Goal: Transaction & Acquisition: Purchase product/service

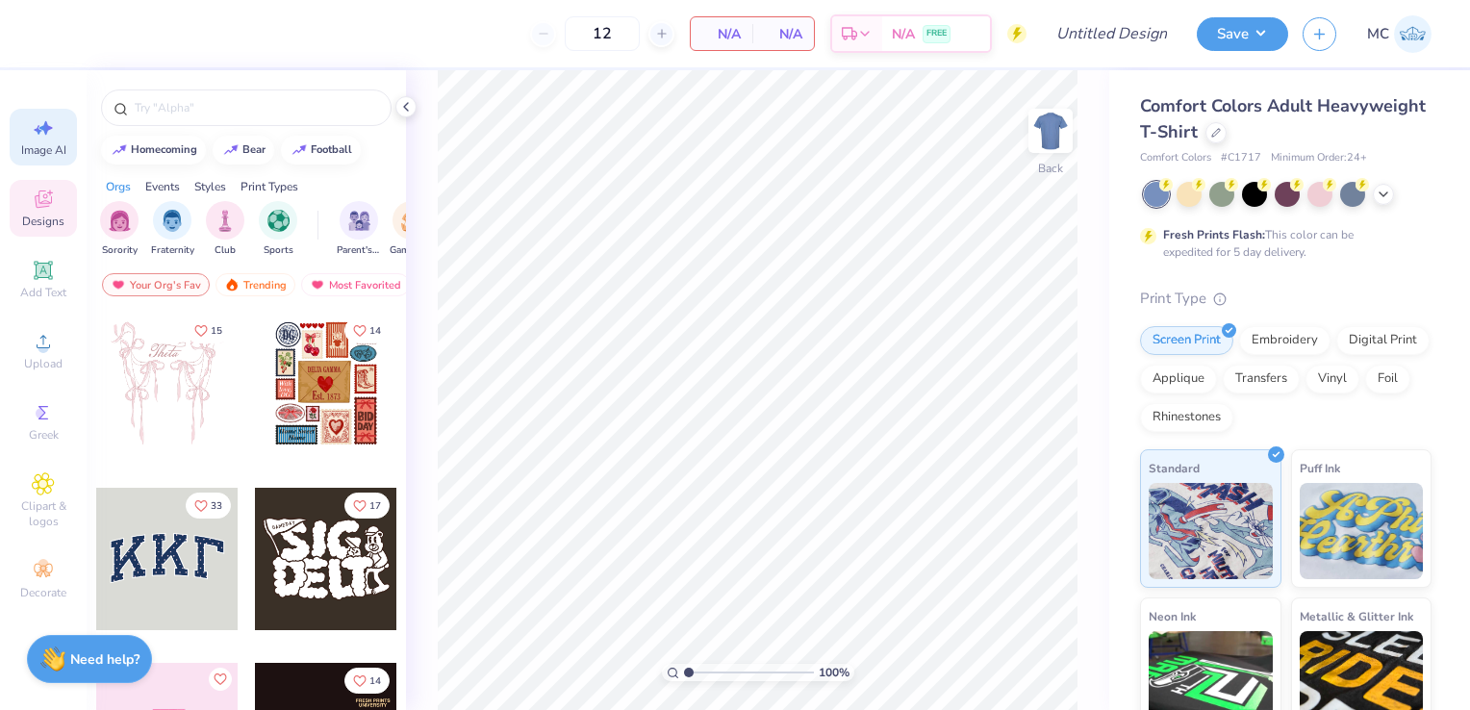
click at [30, 155] on span "Image AI" at bounding box center [43, 149] width 45 height 15
select select "4"
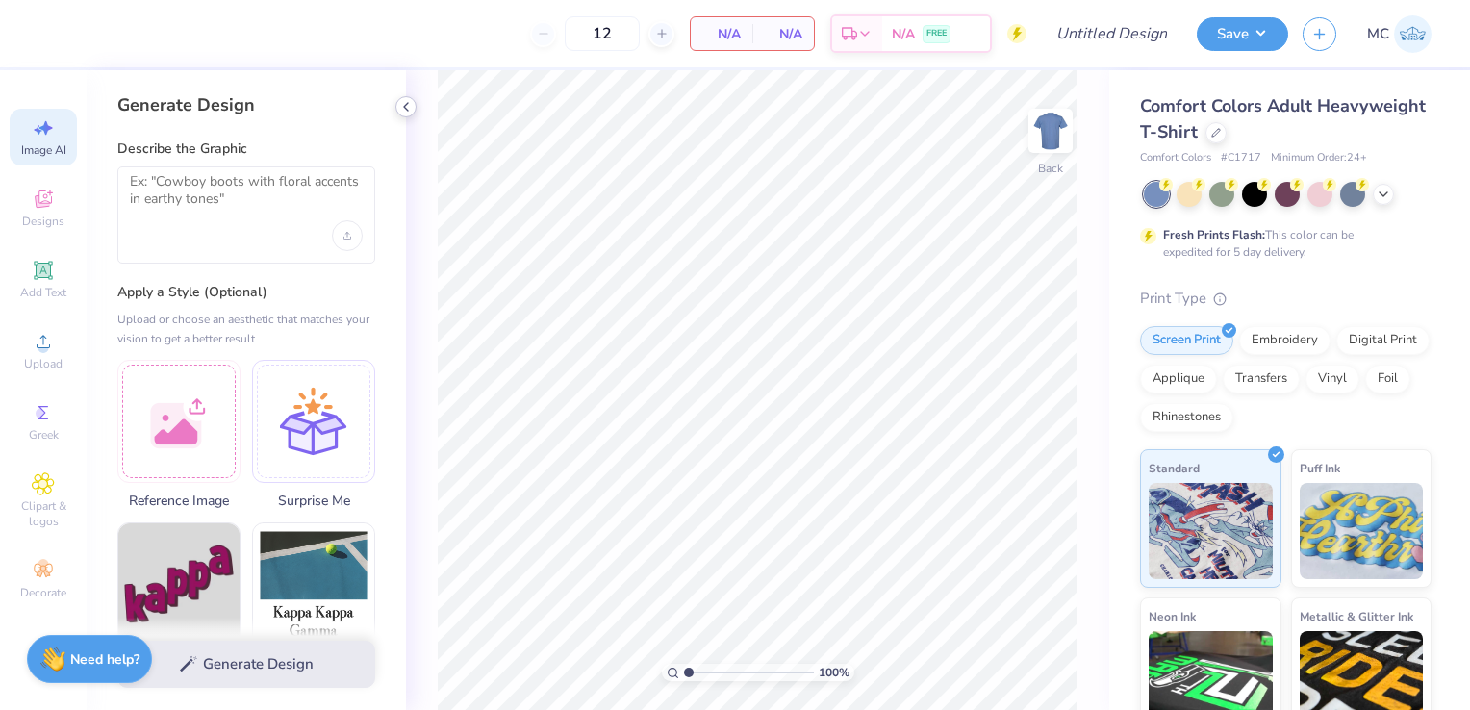
click at [399, 109] on icon at bounding box center [405, 106] width 15 height 15
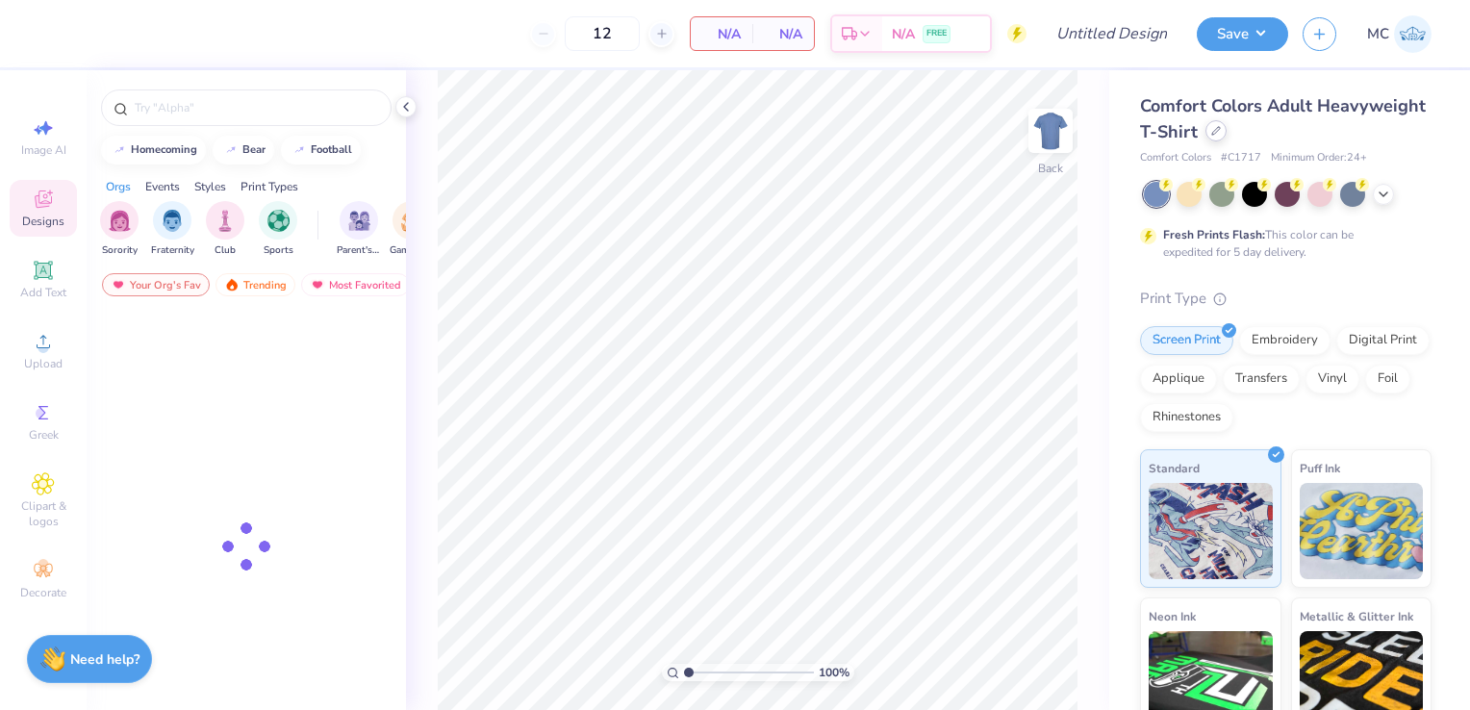
click at [1221, 135] on icon at bounding box center [1216, 131] width 10 height 10
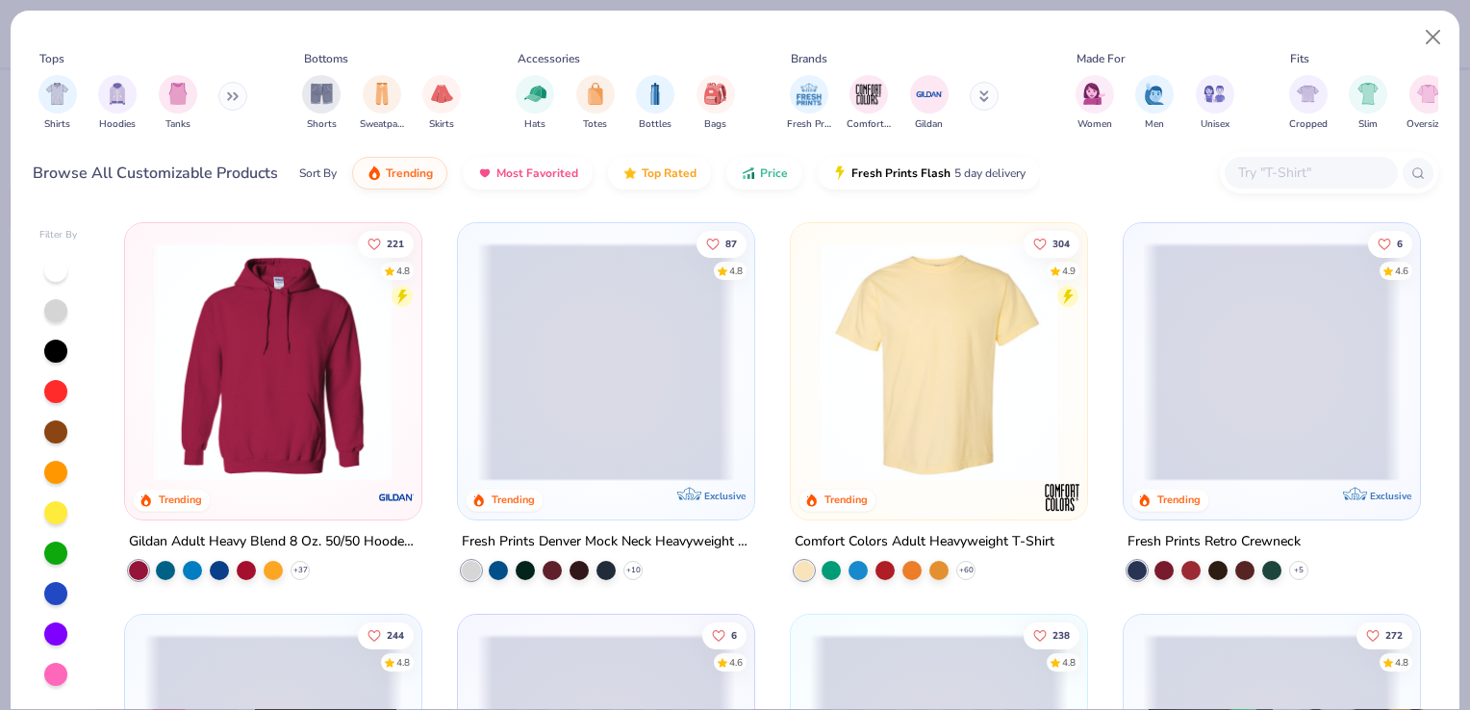
click at [1248, 173] on input "text" at bounding box center [1310, 173] width 148 height 22
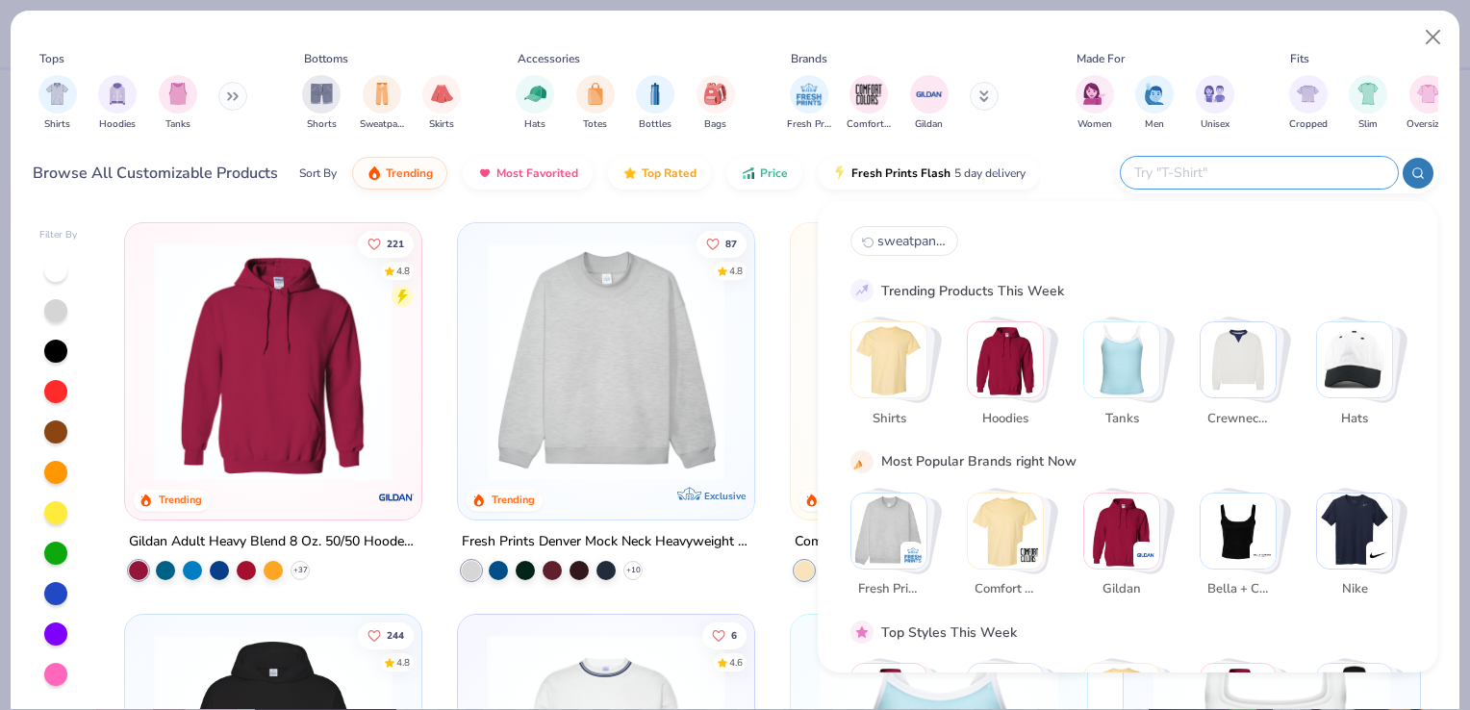
click at [978, 386] on img "Stack Card Button Hoodies" at bounding box center [1005, 359] width 75 height 75
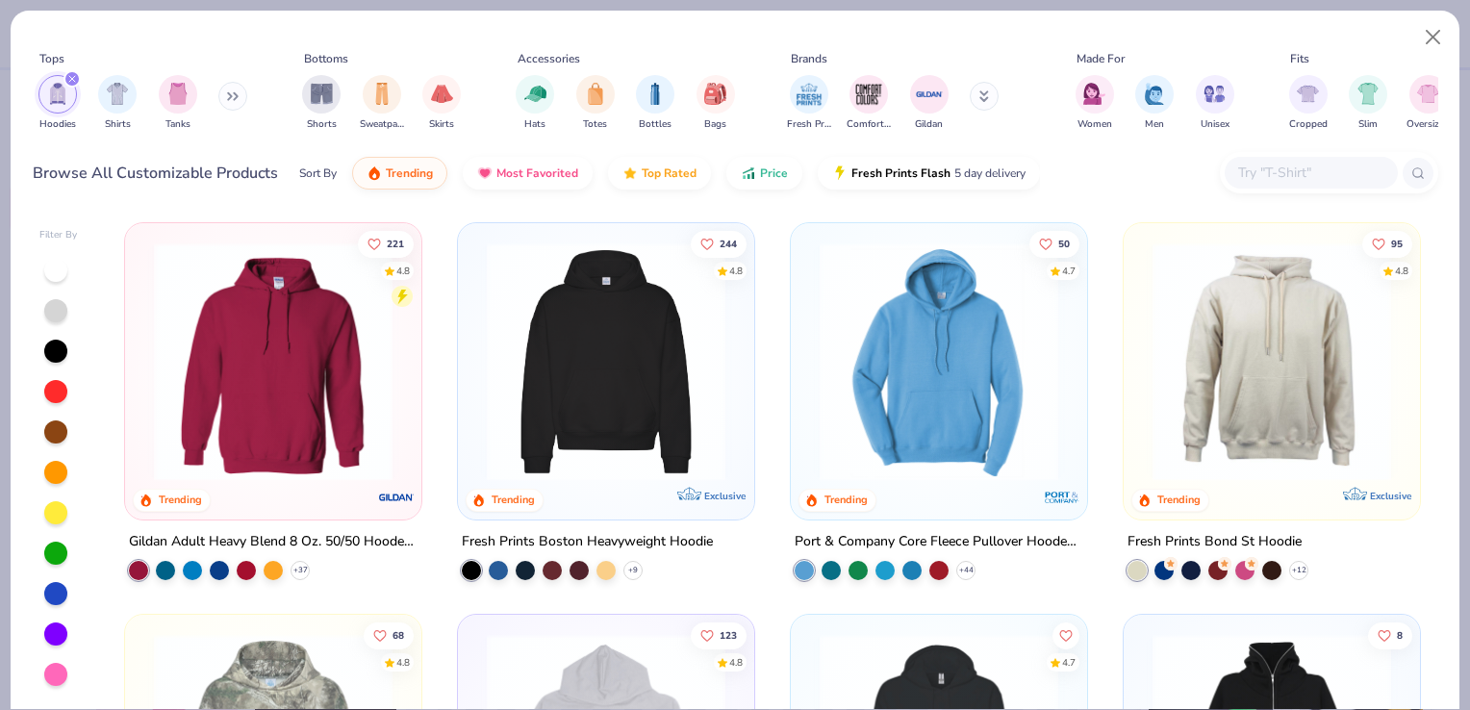
click at [240, 341] on img at bounding box center [273, 361] width 258 height 239
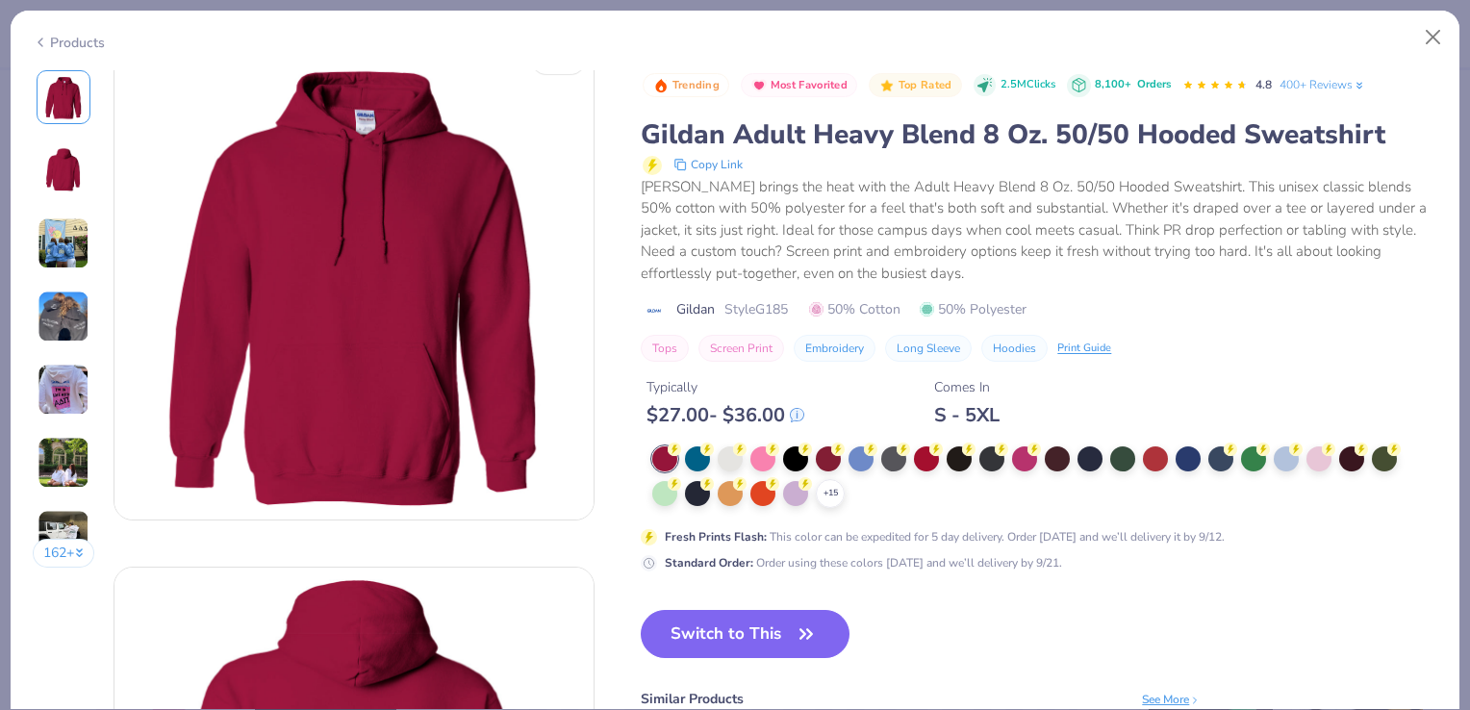
scroll to position [19, 0]
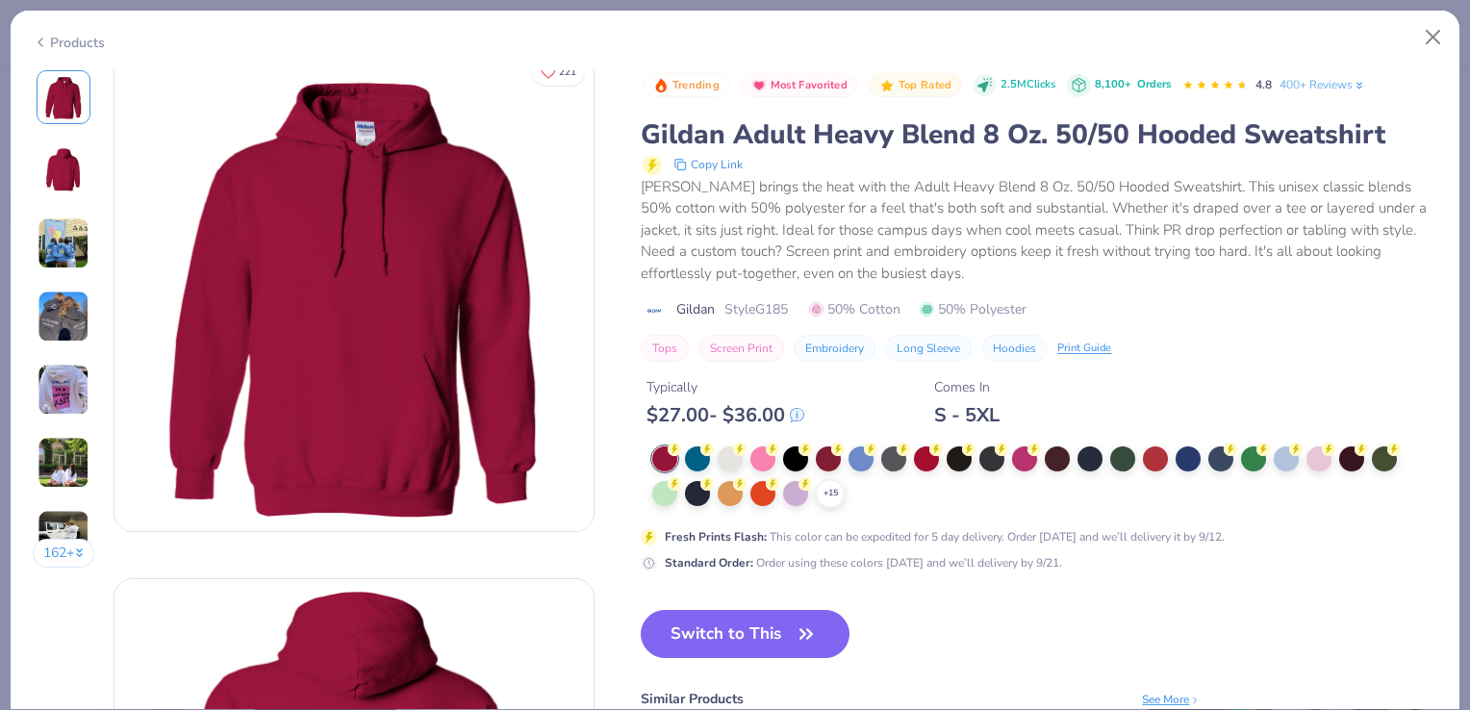
click at [735, 305] on span "Style G185" at bounding box center [757, 309] width 64 height 20
drag, startPoint x: 735, startPoint y: 305, endPoint x: 799, endPoint y: 306, distance: 63.5
click at [799, 306] on div "Gildan Style G185 50% Cotton 50% Polyester" at bounding box center [1039, 309] width 797 height 20
copy span "Style G185"
